Goal: Communication & Community: Answer question/provide support

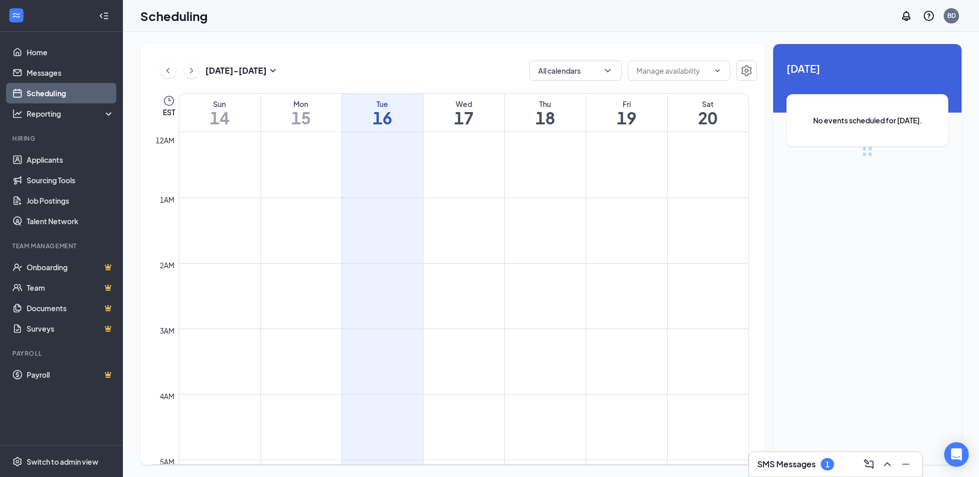
scroll to position [503, 0]
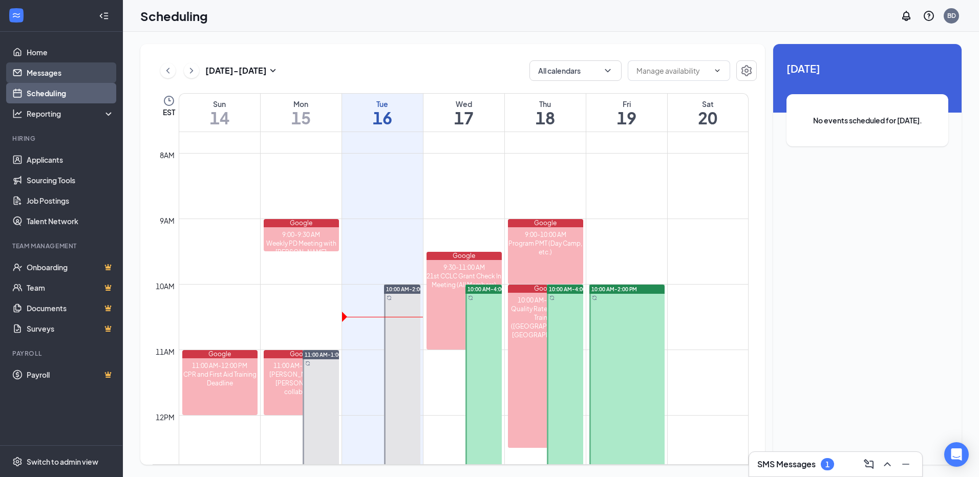
click at [48, 78] on link "Messages" at bounding box center [71, 72] width 88 height 20
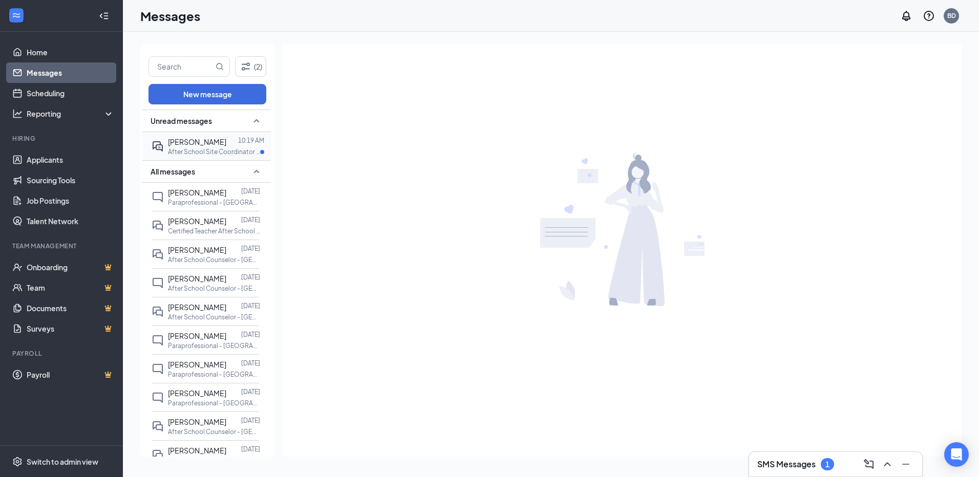
click at [203, 146] on span "[PERSON_NAME]" at bounding box center [197, 141] width 58 height 9
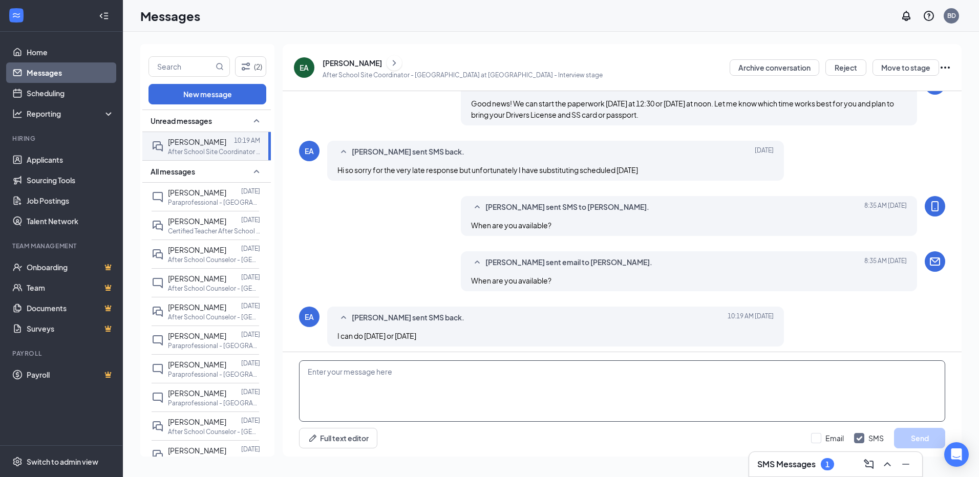
scroll to position [276, 0]
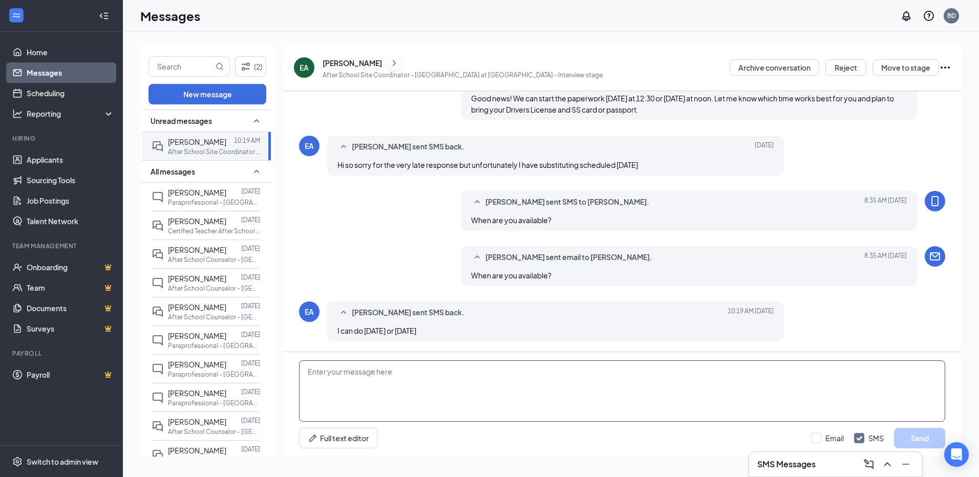
click at [391, 374] on textarea at bounding box center [622, 391] width 646 height 61
type textarea "Ok, let's set it for [DATE] at noon."
click at [913, 437] on button "Send" at bounding box center [919, 438] width 51 height 20
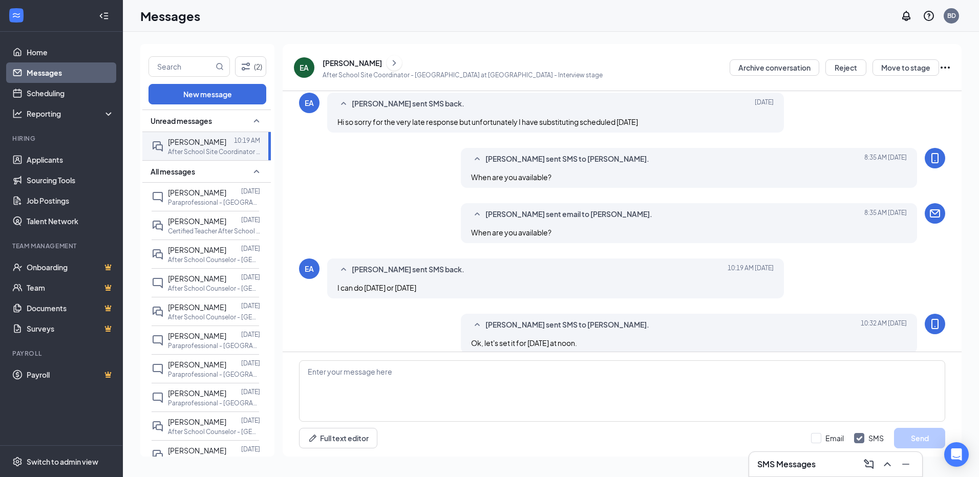
scroll to position [331, 0]
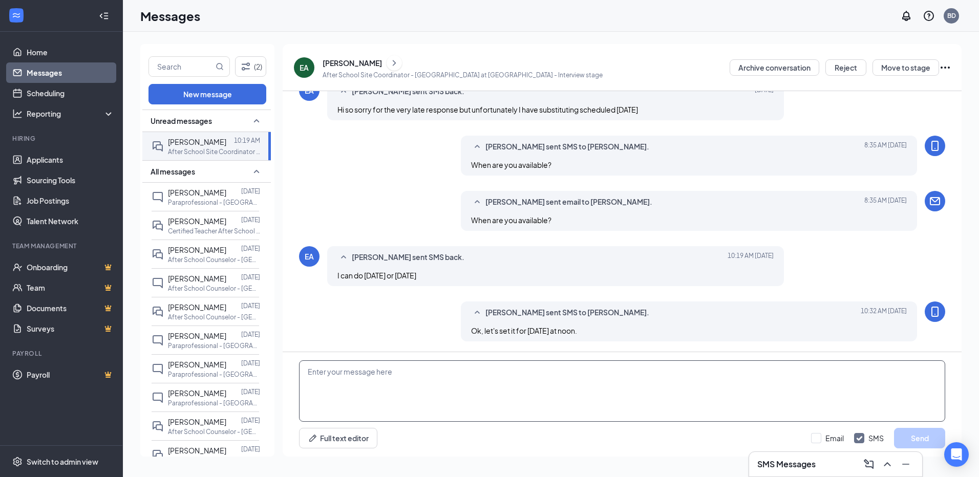
click at [439, 379] on textarea at bounding box center [622, 391] width 646 height 61
click at [312, 387] on textarea "no, sorry, I will not be in the office [DATE]. [DATE] at 1:00" at bounding box center [622, 391] width 646 height 61
type textarea "no, sorry, I have an all day commitment [DATE], let's do [DATE] at 1:00"
click at [907, 436] on button "Send" at bounding box center [919, 438] width 51 height 20
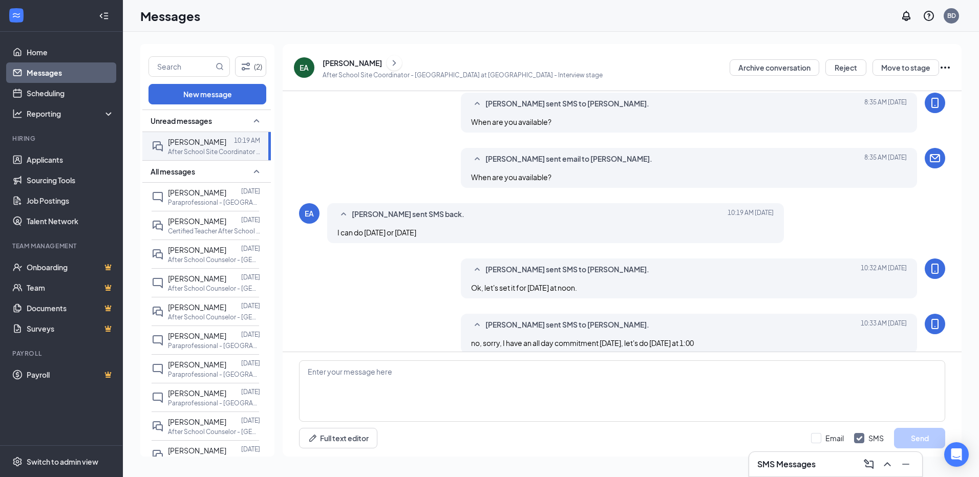
scroll to position [387, 0]
